Goal: Book appointment/travel/reservation

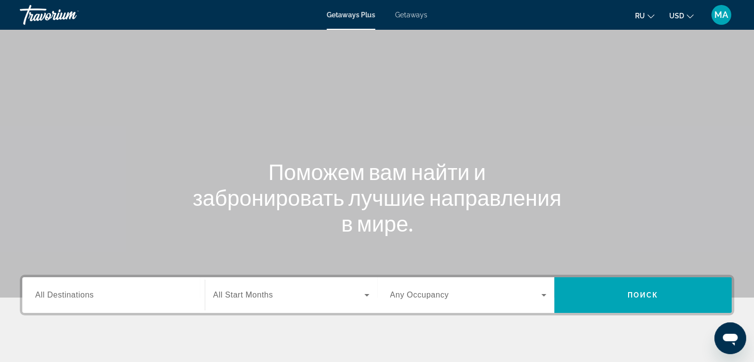
click at [58, 297] on span "All Destinations" at bounding box center [64, 295] width 59 height 8
click at [58, 297] on input "Destination All Destinations" at bounding box center [113, 296] width 157 height 12
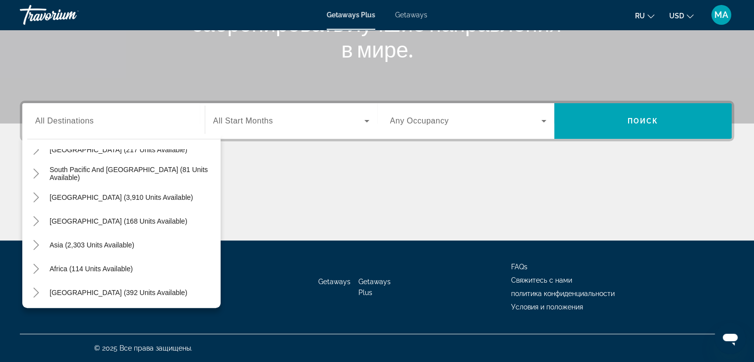
scroll to position [161, 0]
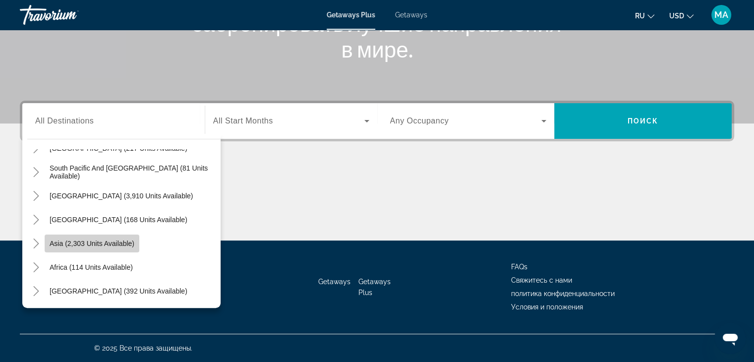
click at [111, 247] on span "Asia (2,303 units available)" at bounding box center [92, 244] width 85 height 8
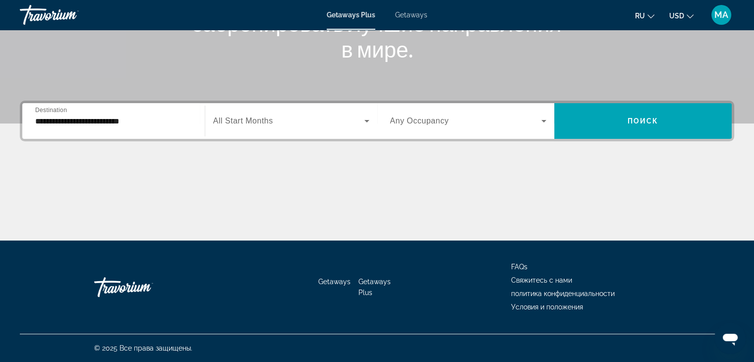
click at [235, 118] on span "All Start Months" at bounding box center [243, 121] width 60 height 8
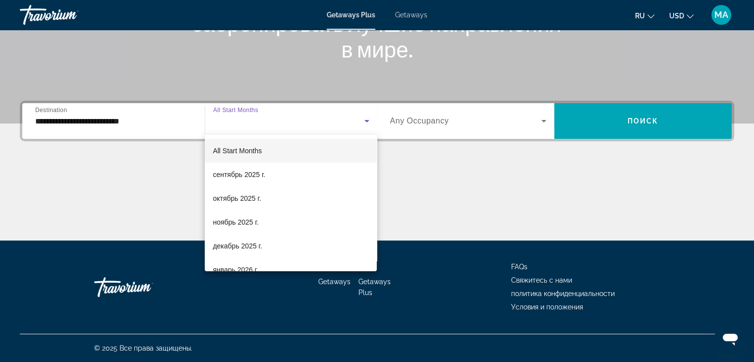
click at [69, 122] on div at bounding box center [377, 181] width 754 height 362
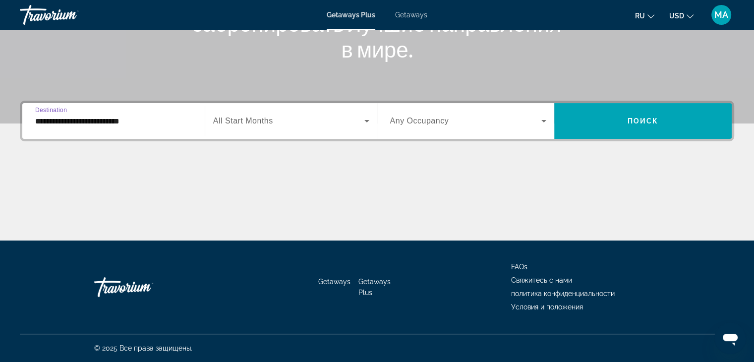
click at [42, 125] on input "**********" at bounding box center [113, 122] width 157 height 12
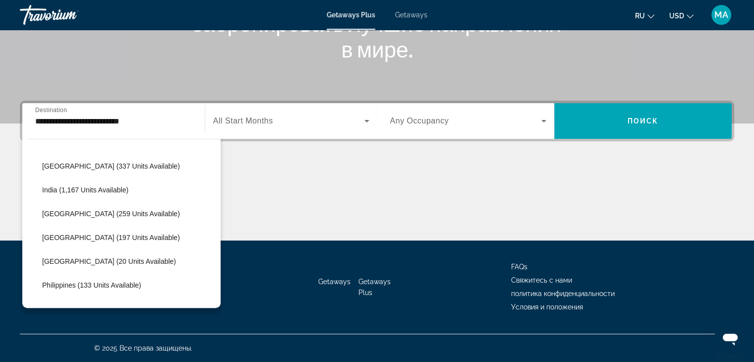
scroll to position [301, 0]
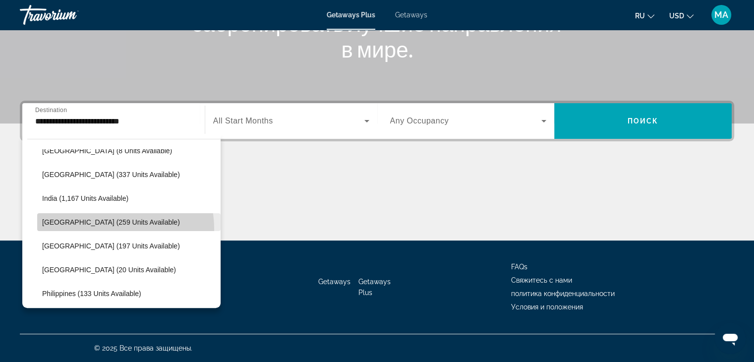
click at [102, 229] on span "Search widget" at bounding box center [129, 222] width 184 height 24
type input "**********"
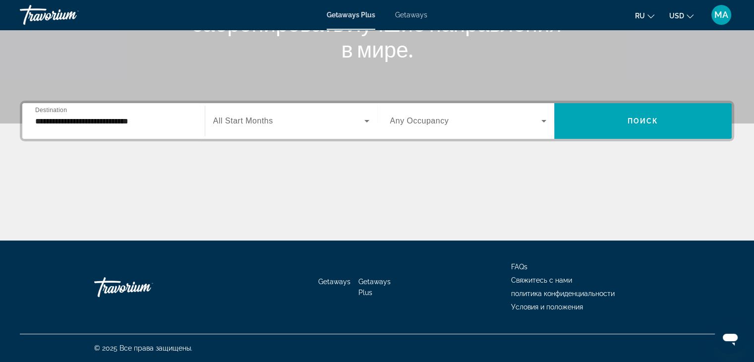
click at [273, 109] on div "Search widget" at bounding box center [291, 121] width 156 height 28
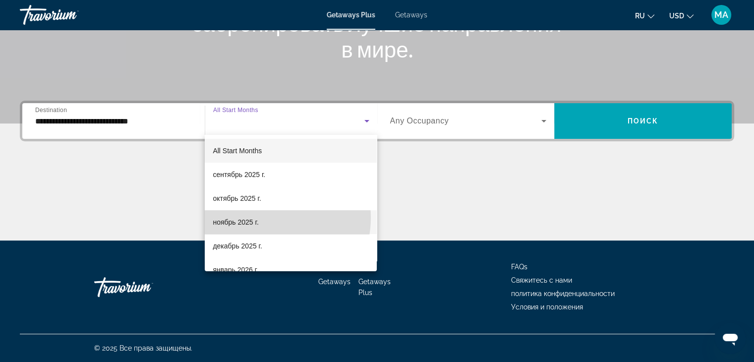
click at [264, 218] on mat-option "ноябрь 2025 г." at bounding box center [291, 222] width 172 height 24
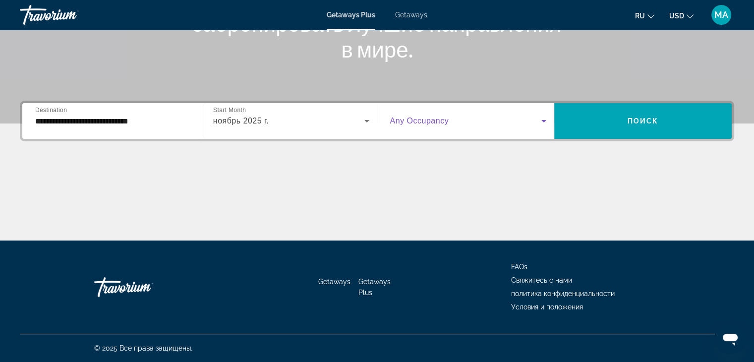
click at [404, 125] on span "Search widget" at bounding box center [466, 121] width 152 height 12
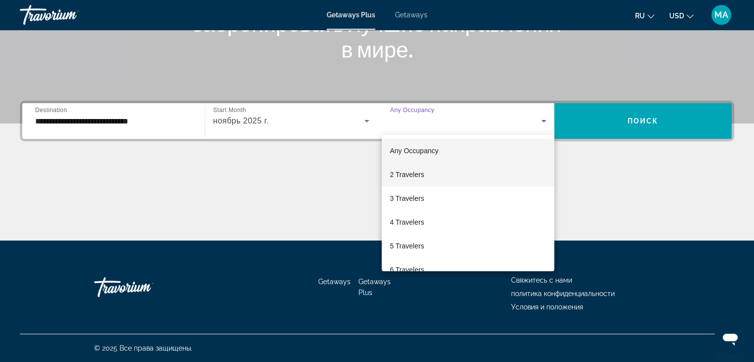
click at [419, 176] on span "2 Travelers" at bounding box center [407, 175] width 34 height 12
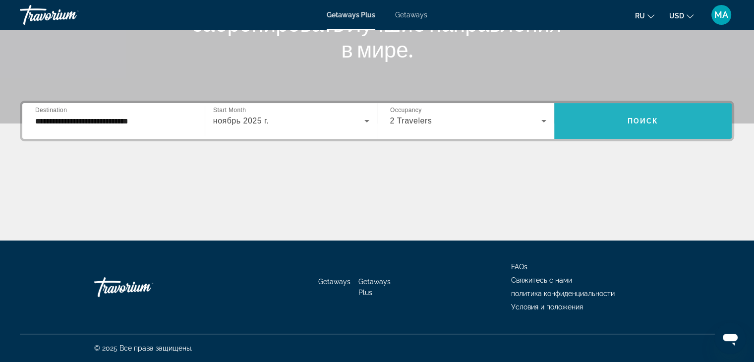
click at [606, 124] on span "Search widget" at bounding box center [644, 121] width 178 height 24
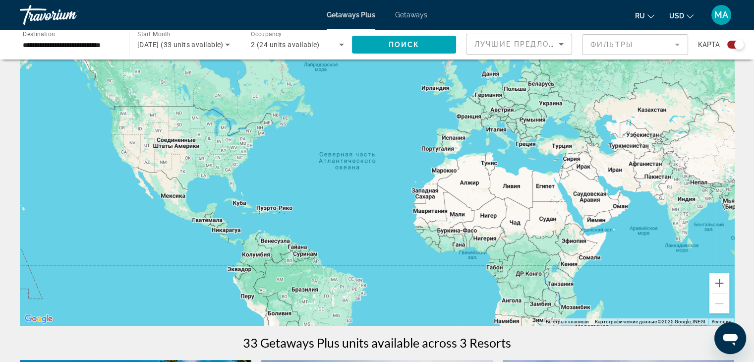
scroll to position [47, 0]
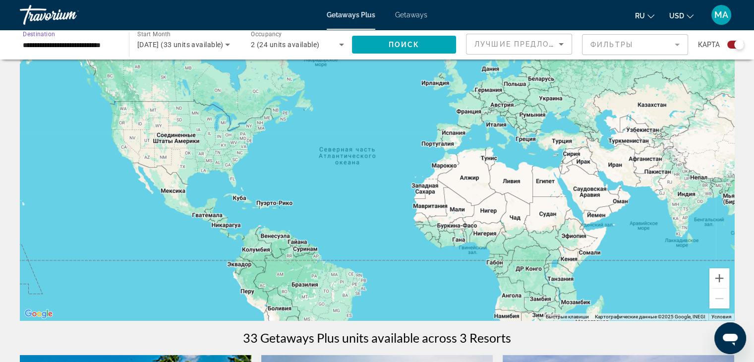
click at [100, 42] on input "**********" at bounding box center [69, 45] width 93 height 12
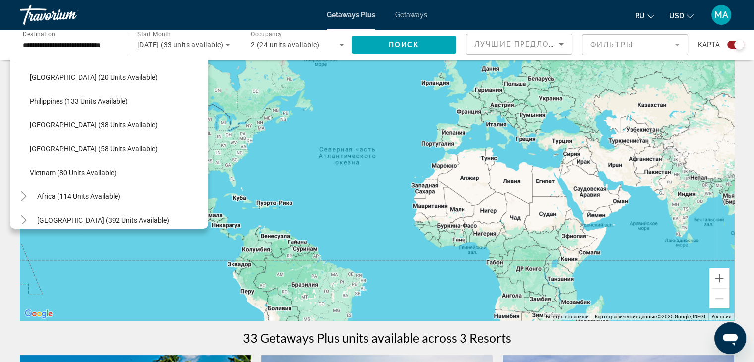
scroll to position [423, 0]
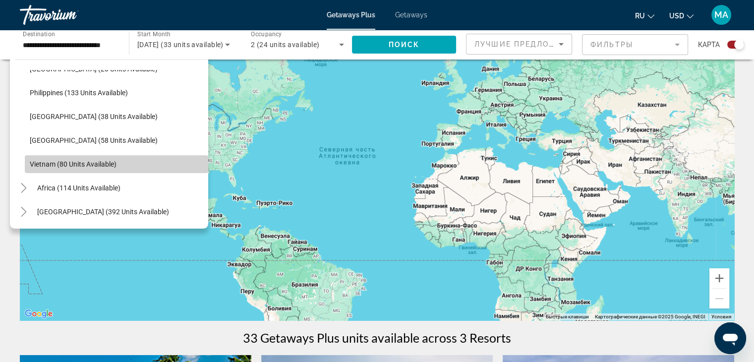
click at [117, 171] on span "Search widget" at bounding box center [117, 164] width 184 height 24
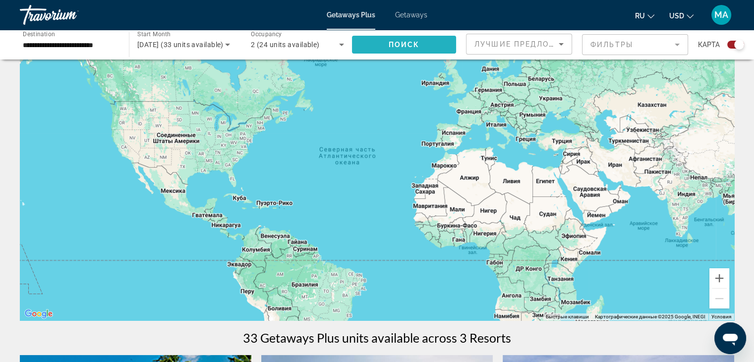
click at [394, 41] on span "Поиск" at bounding box center [404, 45] width 31 height 8
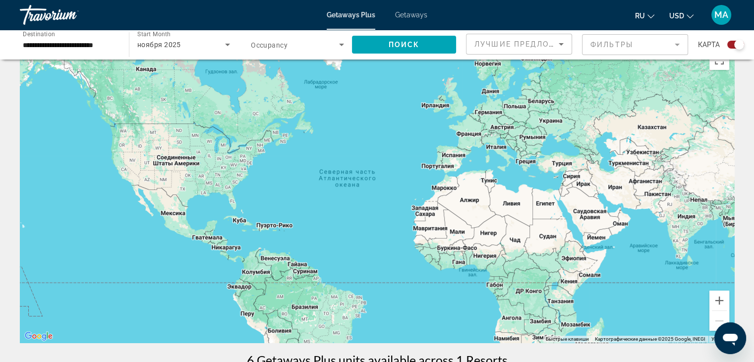
scroll to position [23, 0]
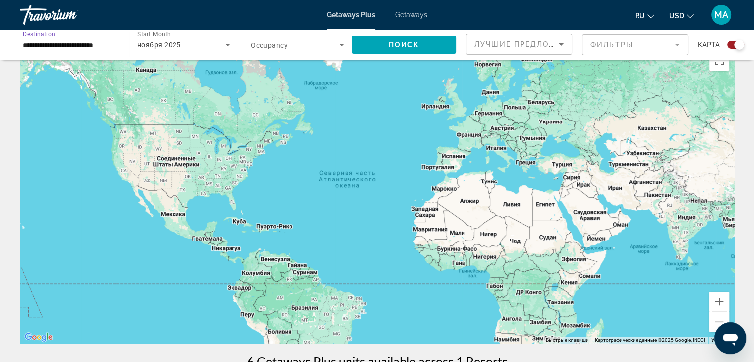
click at [85, 39] on input "**********" at bounding box center [69, 45] width 93 height 12
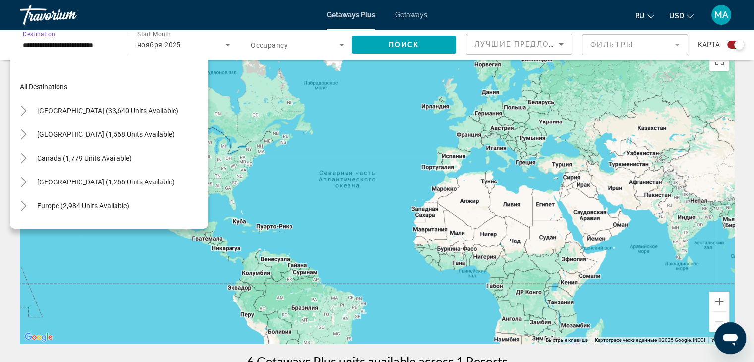
scroll to position [423, 0]
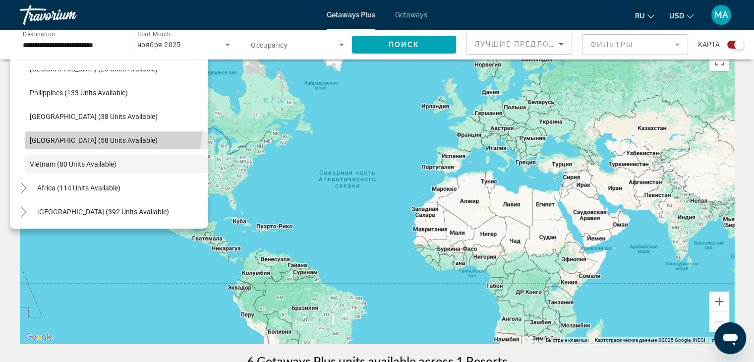
click at [111, 134] on span "Search widget" at bounding box center [117, 140] width 184 height 24
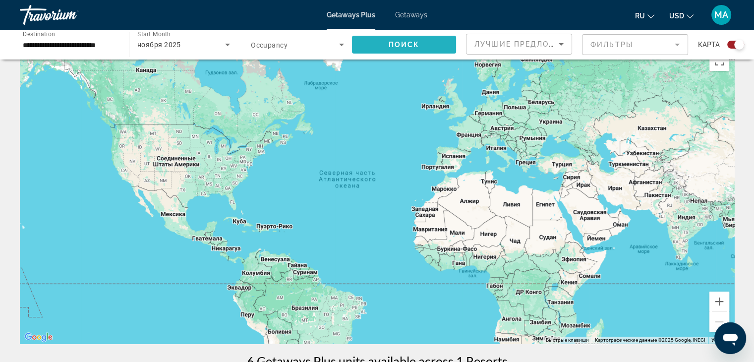
click at [407, 48] on span "Поиск" at bounding box center [404, 45] width 31 height 8
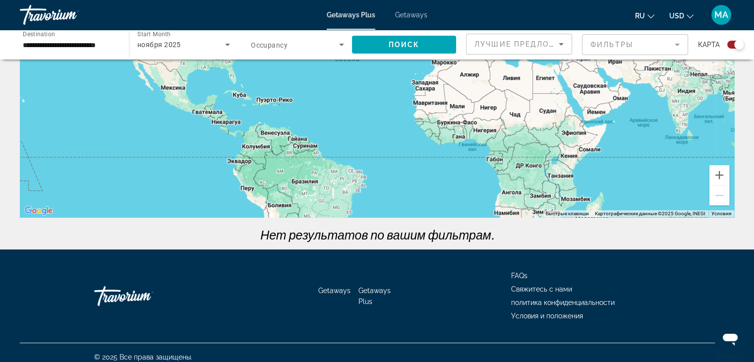
scroll to position [159, 0]
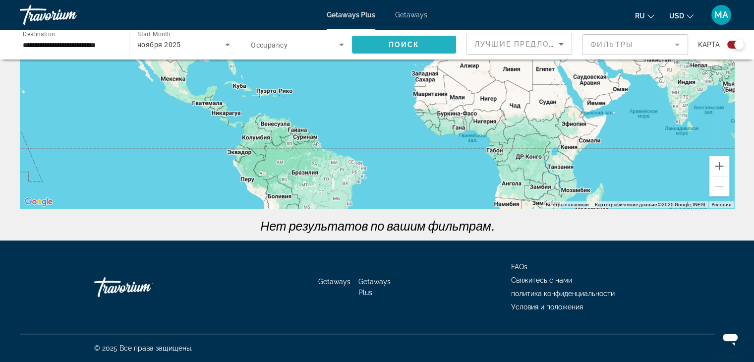
click at [398, 47] on span "Поиск" at bounding box center [404, 45] width 31 height 8
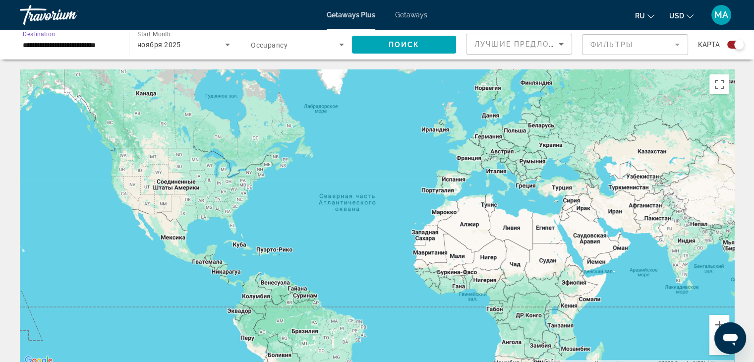
click at [57, 43] on input "**********" at bounding box center [69, 45] width 93 height 12
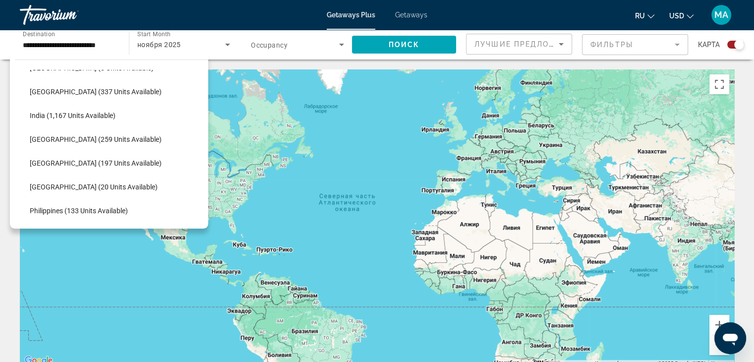
scroll to position [303, 0]
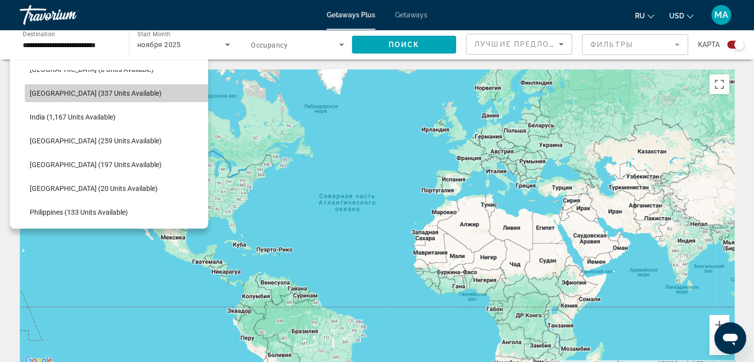
click at [177, 85] on span "Search widget" at bounding box center [117, 93] width 184 height 24
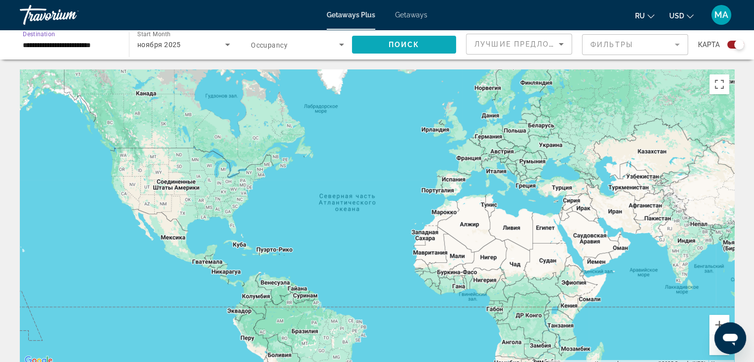
click at [381, 44] on span "Search widget" at bounding box center [404, 45] width 104 height 24
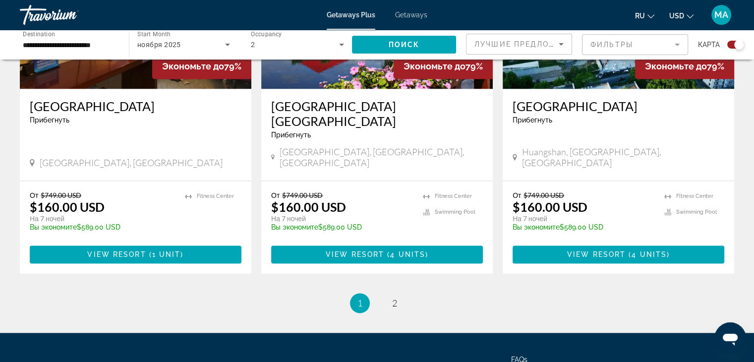
scroll to position [1579, 0]
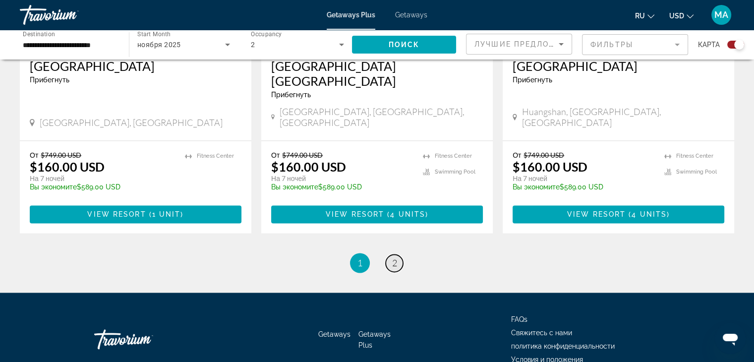
click at [394, 257] on span "2" at bounding box center [394, 262] width 5 height 11
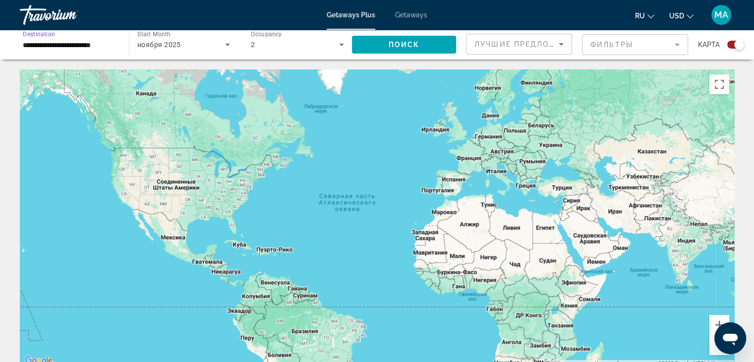
click at [71, 42] on input "**********" at bounding box center [69, 45] width 93 height 12
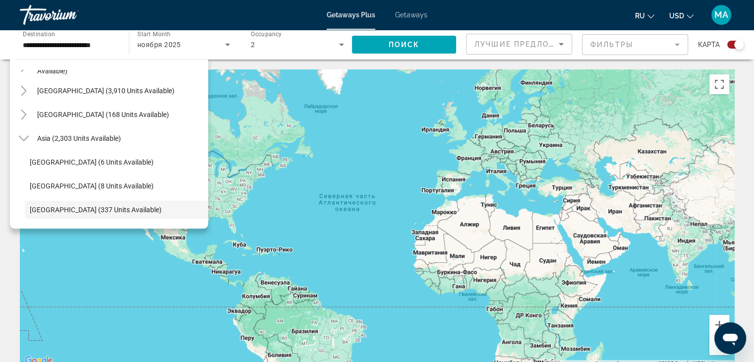
scroll to position [179, 0]
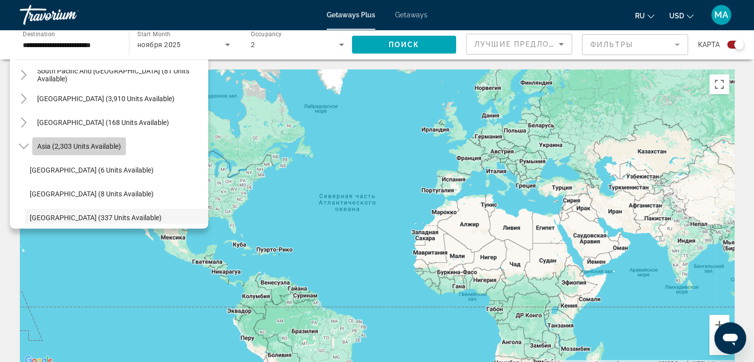
click at [108, 145] on span "Asia (2,303 units available)" at bounding box center [79, 146] width 84 height 8
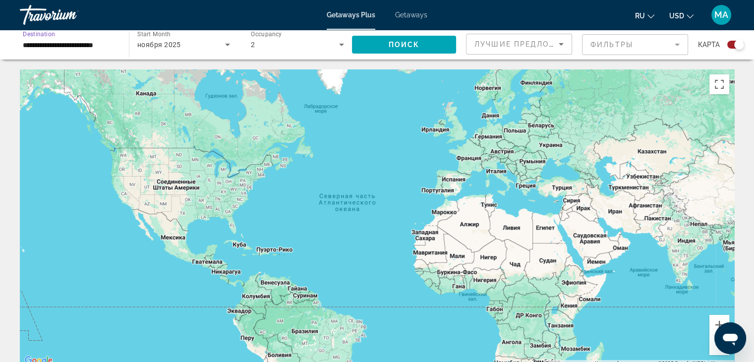
click at [63, 40] on input "**********" at bounding box center [69, 45] width 93 height 12
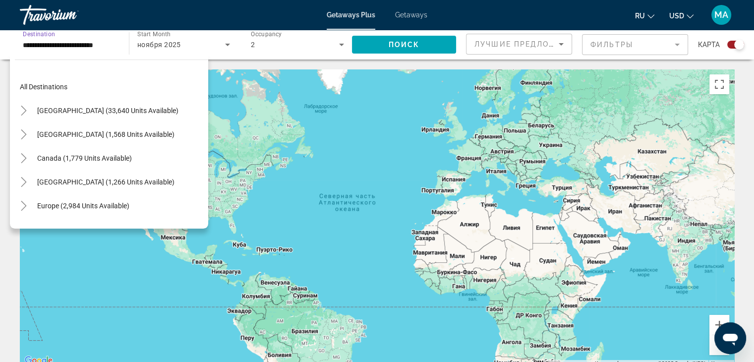
scroll to position [178, 0]
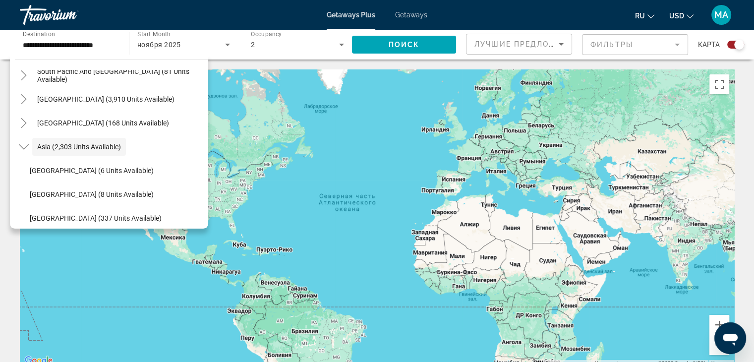
drag, startPoint x: 198, startPoint y: 139, endPoint x: 209, endPoint y: 135, distance: 11.3
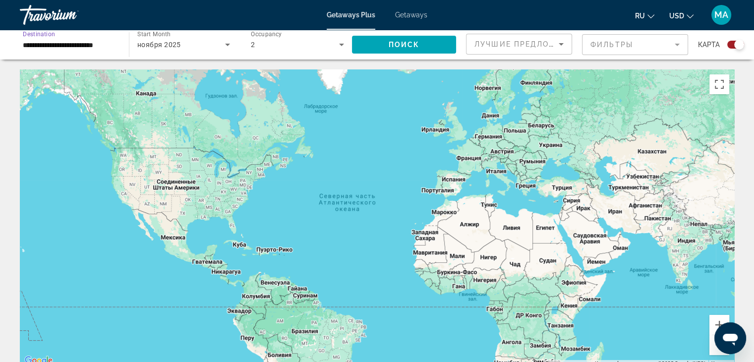
click at [101, 44] on input "**********" at bounding box center [69, 45] width 93 height 12
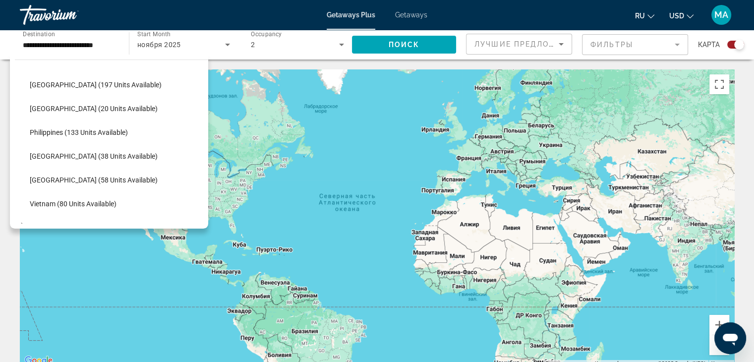
scroll to position [423, 0]
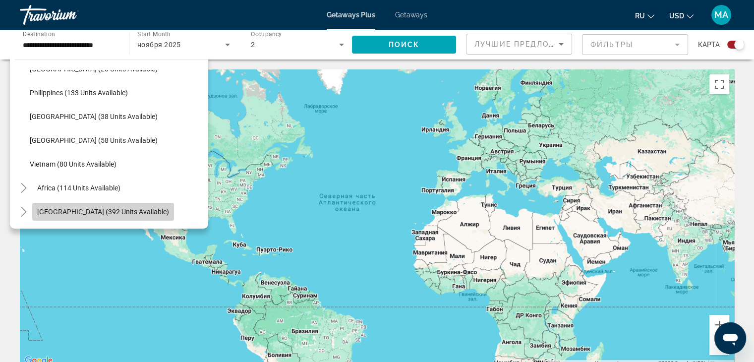
click at [115, 213] on span "[GEOGRAPHIC_DATA] (392 units available)" at bounding box center [103, 212] width 132 height 8
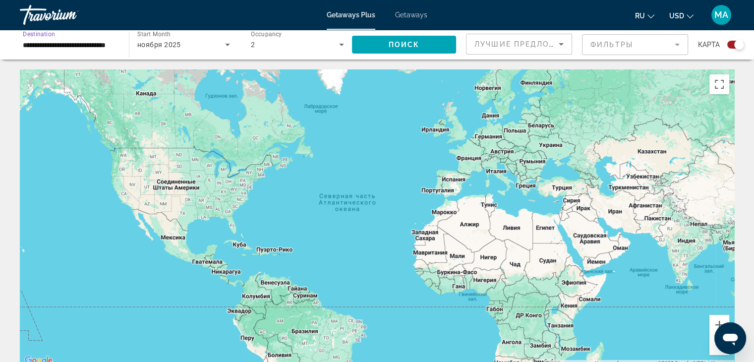
click at [96, 41] on input "**********" at bounding box center [69, 45] width 93 height 12
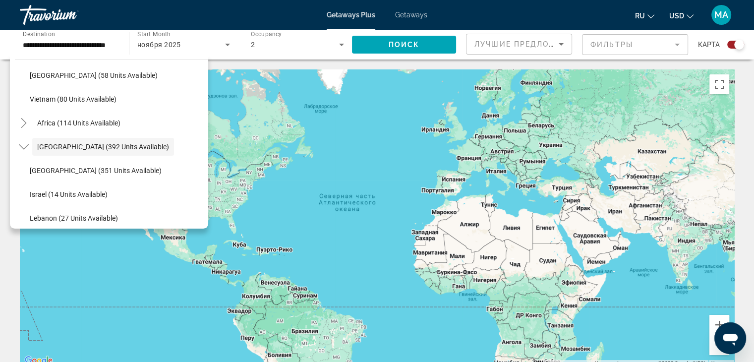
scroll to position [494, 0]
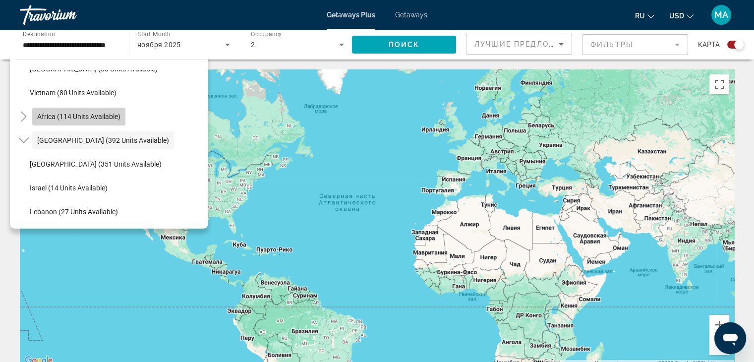
click at [79, 110] on span "Search widget" at bounding box center [78, 117] width 93 height 24
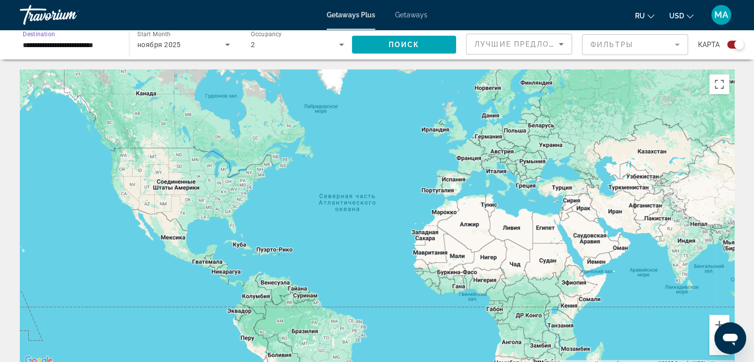
click at [75, 43] on input "**********" at bounding box center [69, 45] width 93 height 12
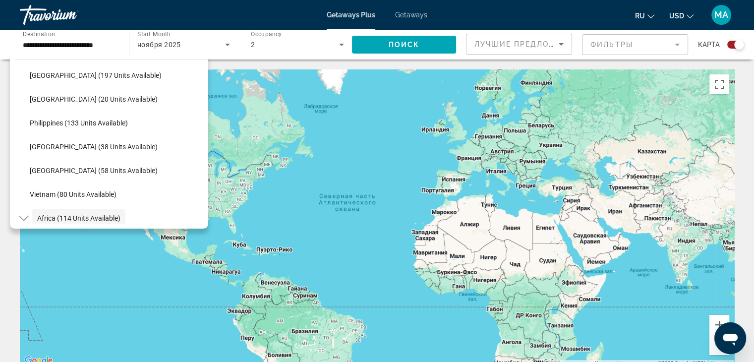
scroll to position [340, 0]
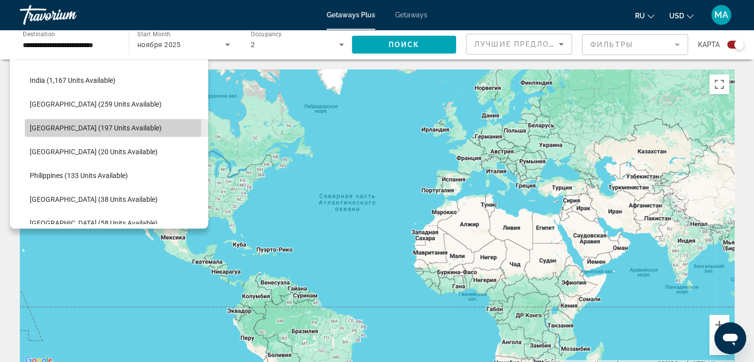
click at [81, 125] on span "[GEOGRAPHIC_DATA] (197 units available)" at bounding box center [96, 128] width 132 height 8
type input "**********"
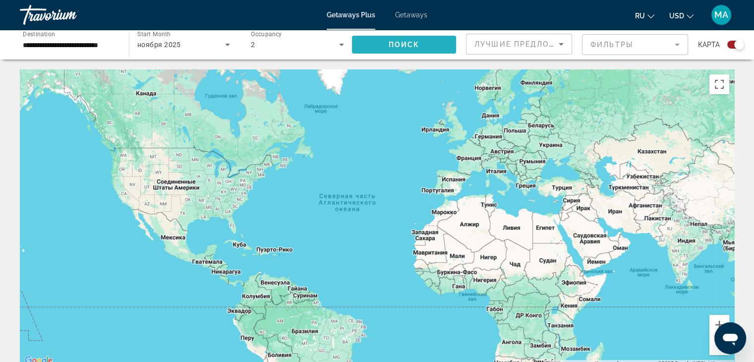
click at [382, 41] on span "Search widget" at bounding box center [404, 45] width 104 height 24
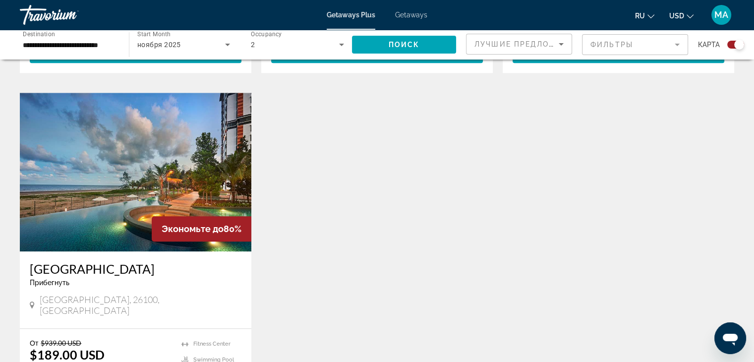
scroll to position [1030, 0]
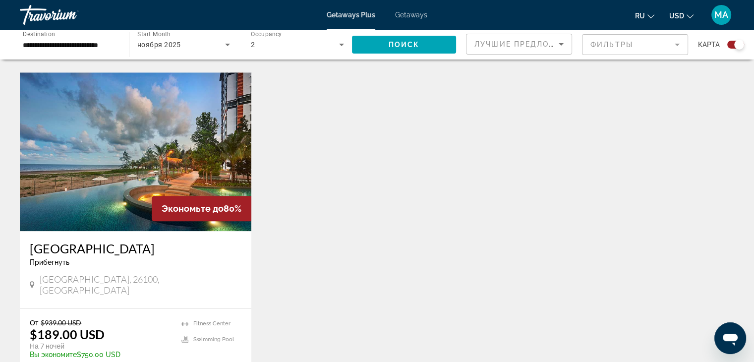
click at [124, 241] on h3 "[GEOGRAPHIC_DATA]" at bounding box center [136, 248] width 212 height 15
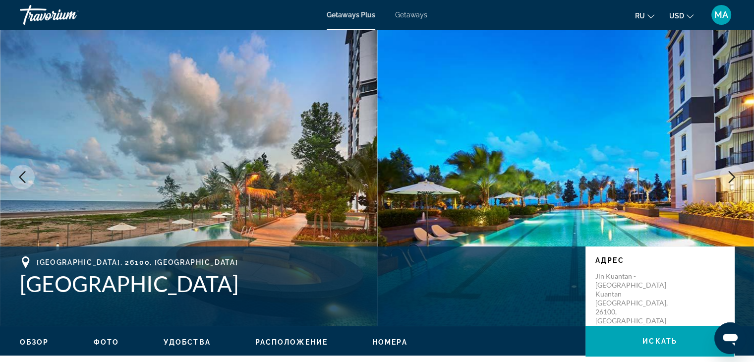
scroll to position [4, 0]
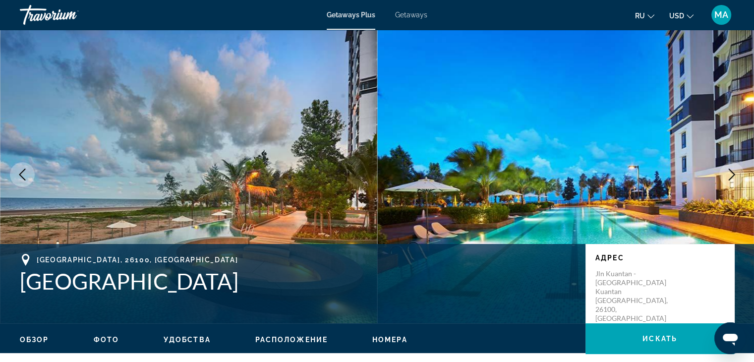
click at [728, 176] on icon "Next image" at bounding box center [732, 175] width 12 height 12
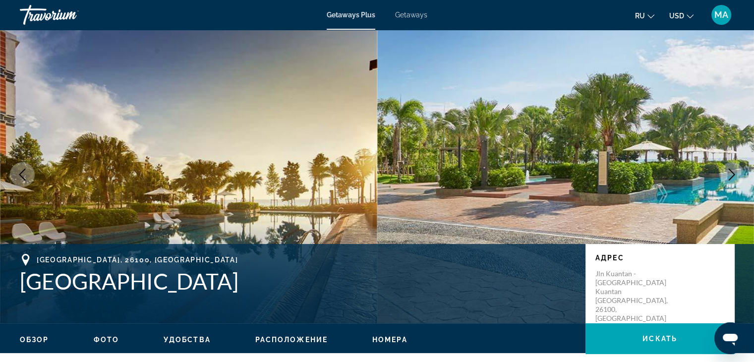
click at [728, 176] on icon "Next image" at bounding box center [732, 175] width 12 height 12
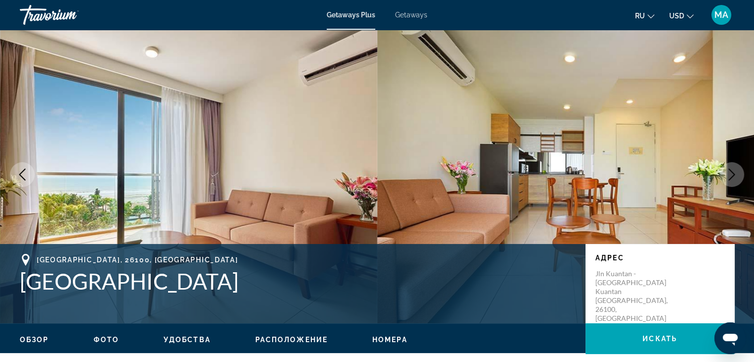
click at [728, 176] on icon "Next image" at bounding box center [732, 175] width 12 height 12
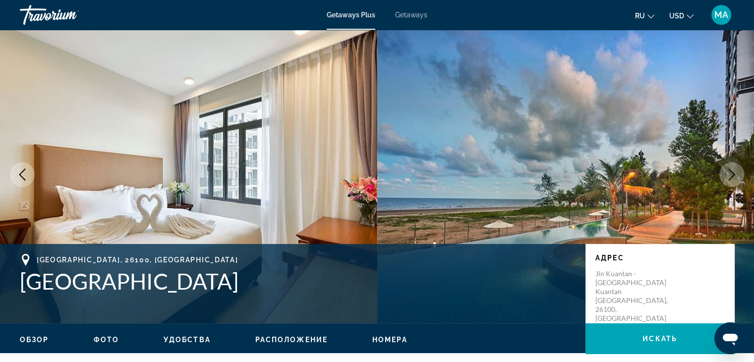
click at [728, 176] on icon "Next image" at bounding box center [732, 175] width 12 height 12
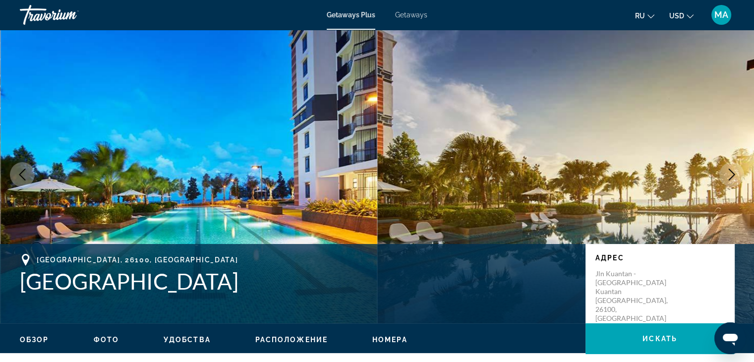
click at [728, 176] on icon "Next image" at bounding box center [732, 175] width 12 height 12
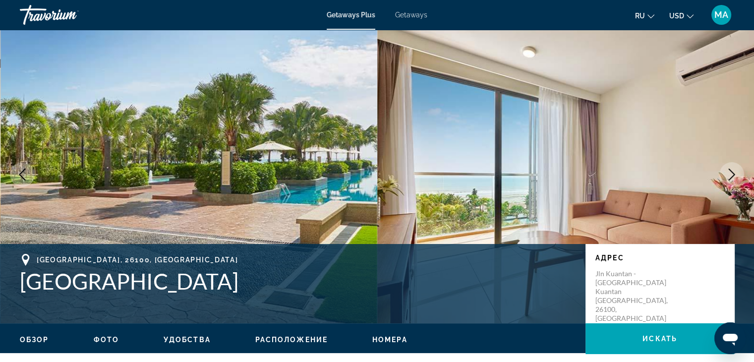
click at [728, 176] on icon "Next image" at bounding box center [732, 175] width 12 height 12
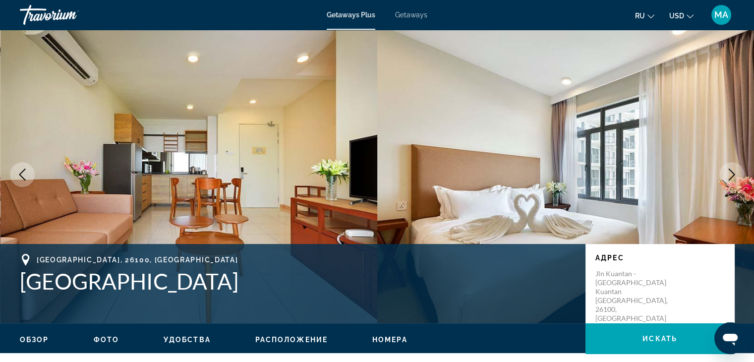
click at [728, 176] on icon "Next image" at bounding box center [732, 175] width 12 height 12
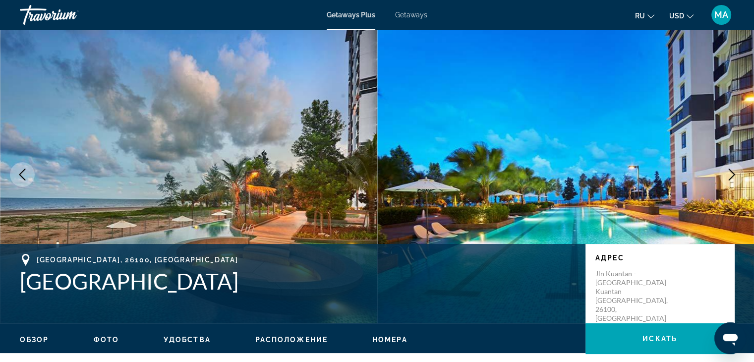
click at [728, 176] on icon "Next image" at bounding box center [732, 175] width 12 height 12
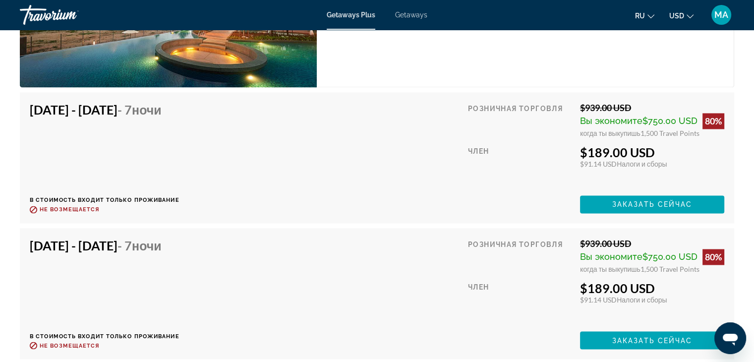
scroll to position [1544, 0]
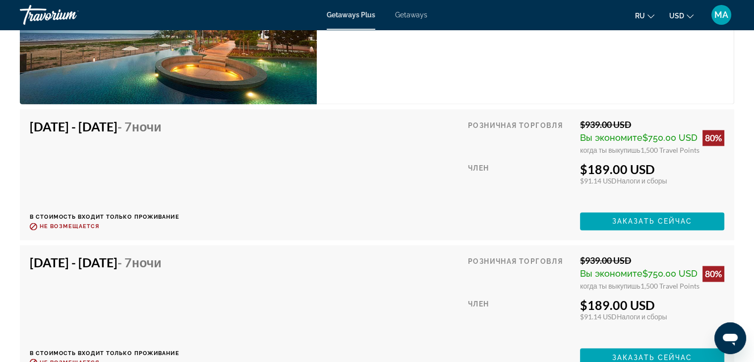
drag, startPoint x: 753, startPoint y: 294, endPoint x: 761, endPoint y: 305, distance: 13.2
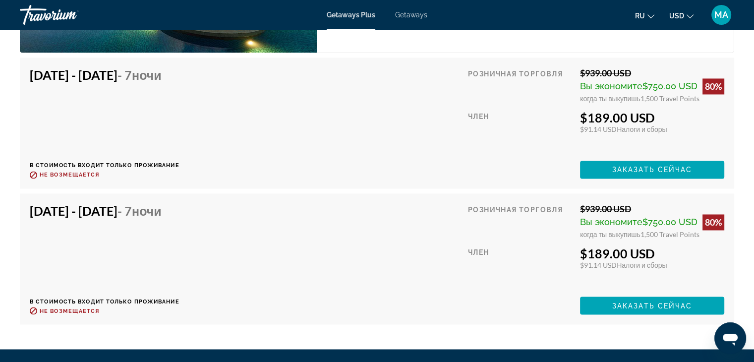
scroll to position [1603, 0]
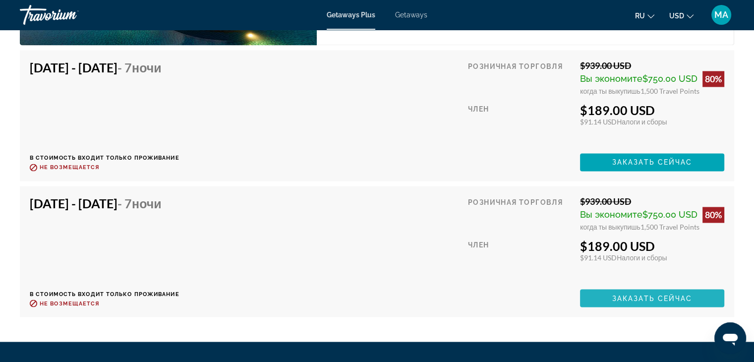
click at [631, 294] on span "Заказать сейчас" at bounding box center [653, 298] width 80 height 8
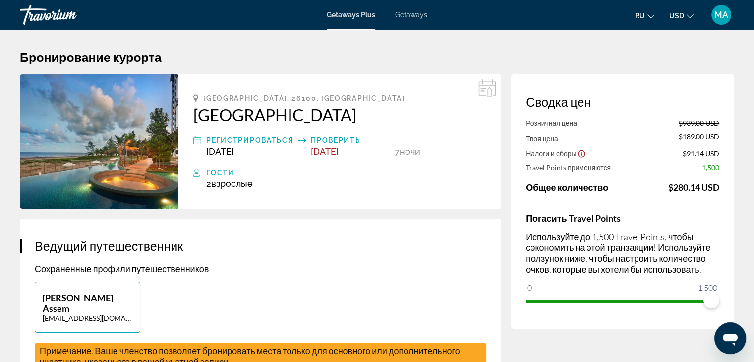
click at [583, 155] on icon "Show Taxes and Fees disclaimer" at bounding box center [581, 153] width 9 height 9
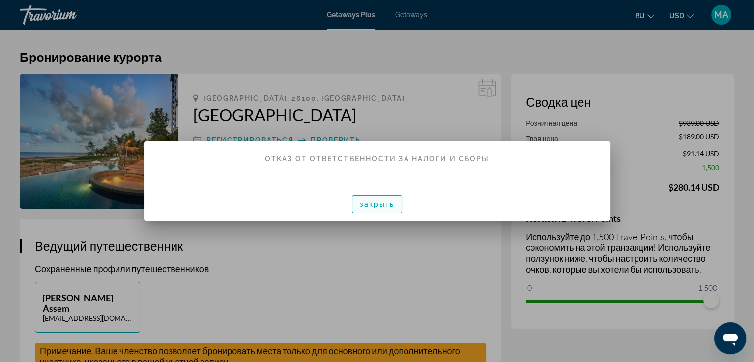
click at [384, 205] on span "закрыть" at bounding box center [377, 204] width 35 height 8
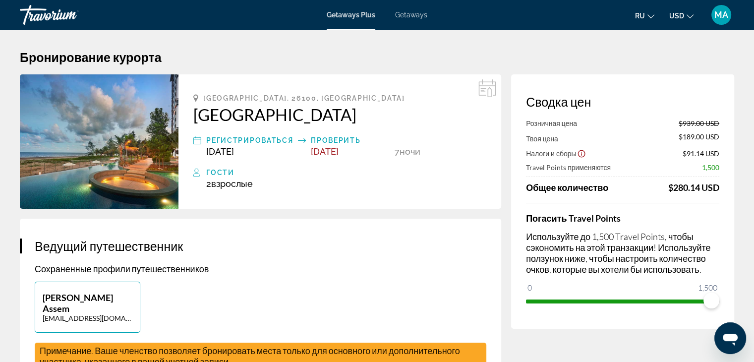
click at [581, 155] on icon "Show Taxes and Fees disclaimer" at bounding box center [581, 153] width 9 height 9
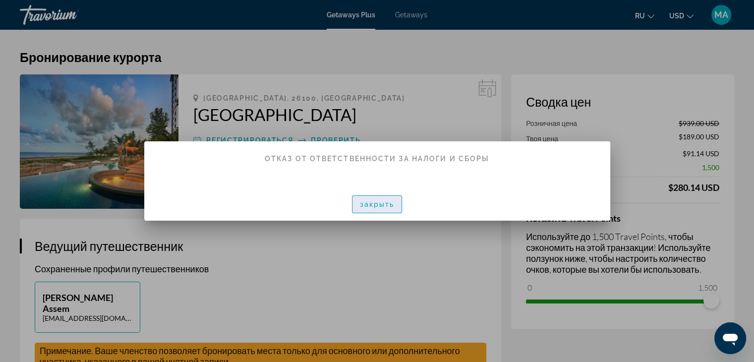
click at [393, 204] on span "закрыть" at bounding box center [377, 204] width 35 height 8
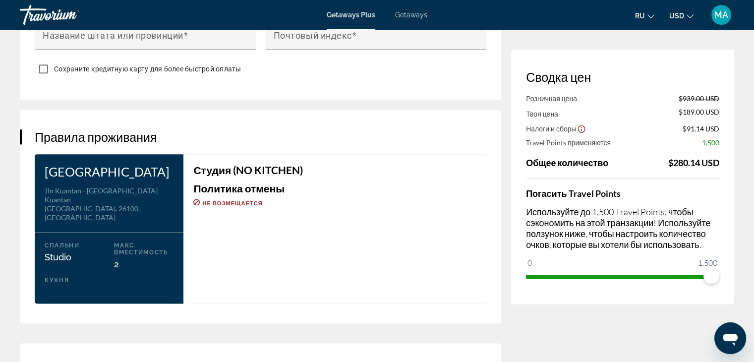
scroll to position [1214, 0]
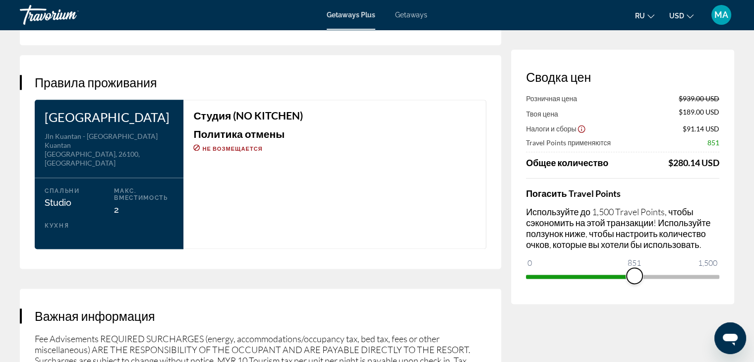
drag, startPoint x: 717, startPoint y: 271, endPoint x: 627, endPoint y: 278, distance: 90.1
click at [627, 278] on span "ngx-slider" at bounding box center [635, 276] width 16 height 16
drag, startPoint x: 622, startPoint y: 276, endPoint x: 760, endPoint y: 249, distance: 140.6
drag, startPoint x: 711, startPoint y: 277, endPoint x: 653, endPoint y: 282, distance: 57.8
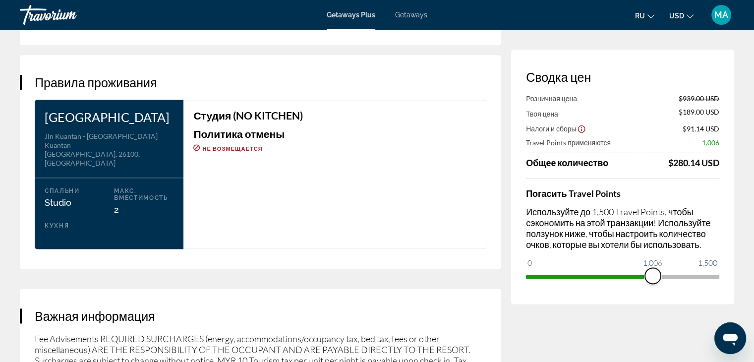
click at [653, 282] on span "ngx-slider" at bounding box center [653, 276] width 16 height 16
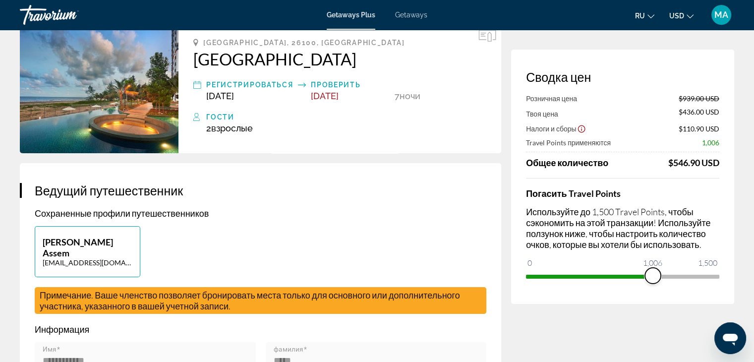
scroll to position [0, 0]
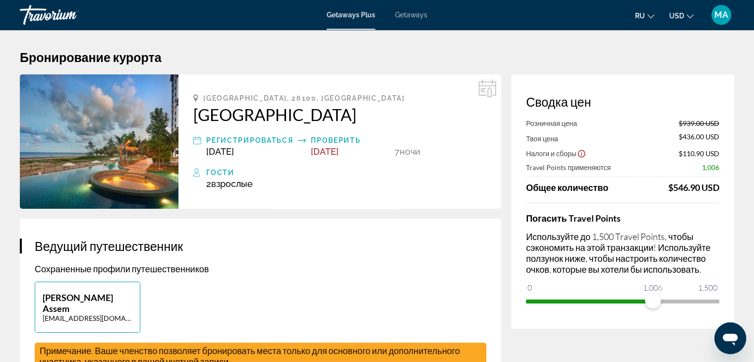
click at [54, 13] on div "Travorium" at bounding box center [69, 15] width 99 height 26
